Goal: Browse casually

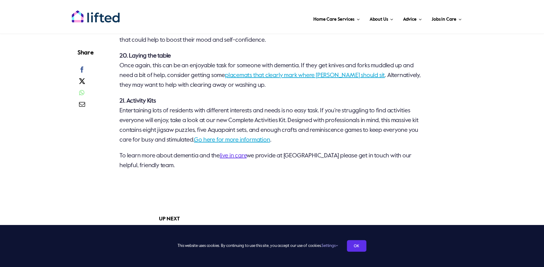
scroll to position [1559, 0]
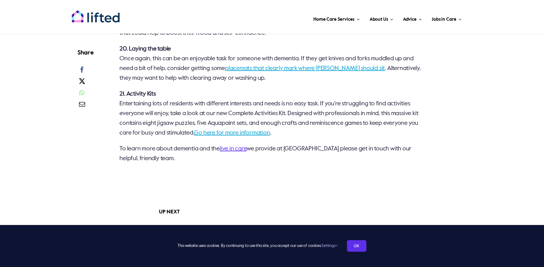
click at [244, 136] on link "Go here for more information" at bounding box center [232, 133] width 76 height 6
click at [242, 136] on link "Go here for more information" at bounding box center [232, 133] width 76 height 6
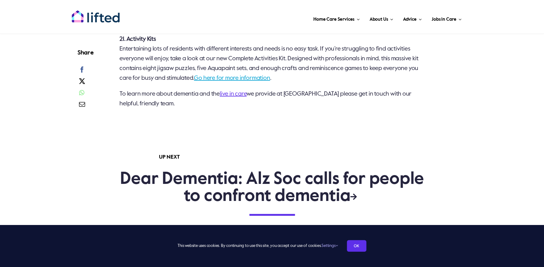
click at [371, 169] on div "UP NEXT Dear Dementia: Alz Soc calls for people to confront dementia Read more …" at bounding box center [272, 200] width 306 height 92
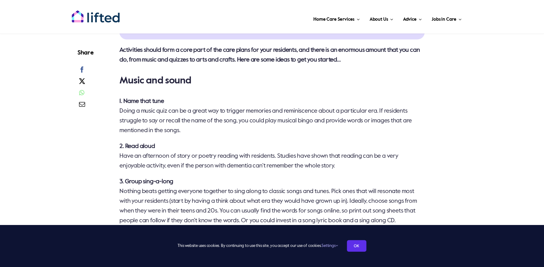
scroll to position [385, 0]
